Goal: Transaction & Acquisition: Purchase product/service

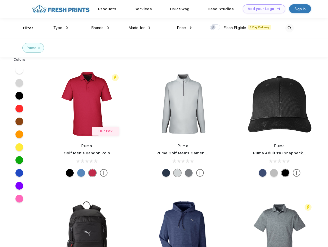
scroll to position [0, 0]
click at [262, 9] on link "Add your Logo Design Tool" at bounding box center [264, 8] width 42 height 9
click at [0, 0] on div "Design Tool" at bounding box center [0, 0] width 0 height 0
click at [276, 8] on link "Add your Logo Design Tool" at bounding box center [264, 8] width 42 height 9
click at [25, 28] on div "Filter" at bounding box center [28, 28] width 11 height 6
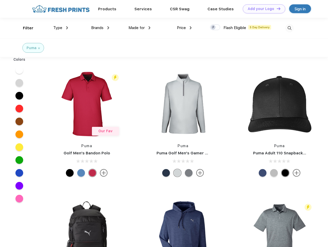
click at [61, 28] on span "Type" at bounding box center [57, 27] width 9 height 5
click at [100, 28] on span "Brands" at bounding box center [97, 27] width 12 height 5
click at [140, 28] on span "Made for" at bounding box center [136, 27] width 16 height 5
click at [184, 28] on span "Price" at bounding box center [181, 27] width 9 height 5
click at [215, 28] on div at bounding box center [215, 27] width 10 height 6
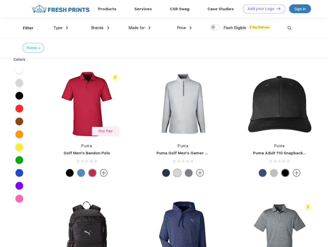
click at [213, 28] on input "checkbox" at bounding box center [211, 25] width 3 height 3
click at [289, 28] on img at bounding box center [289, 28] width 8 height 8
